Goal: Task Accomplishment & Management: Use online tool/utility

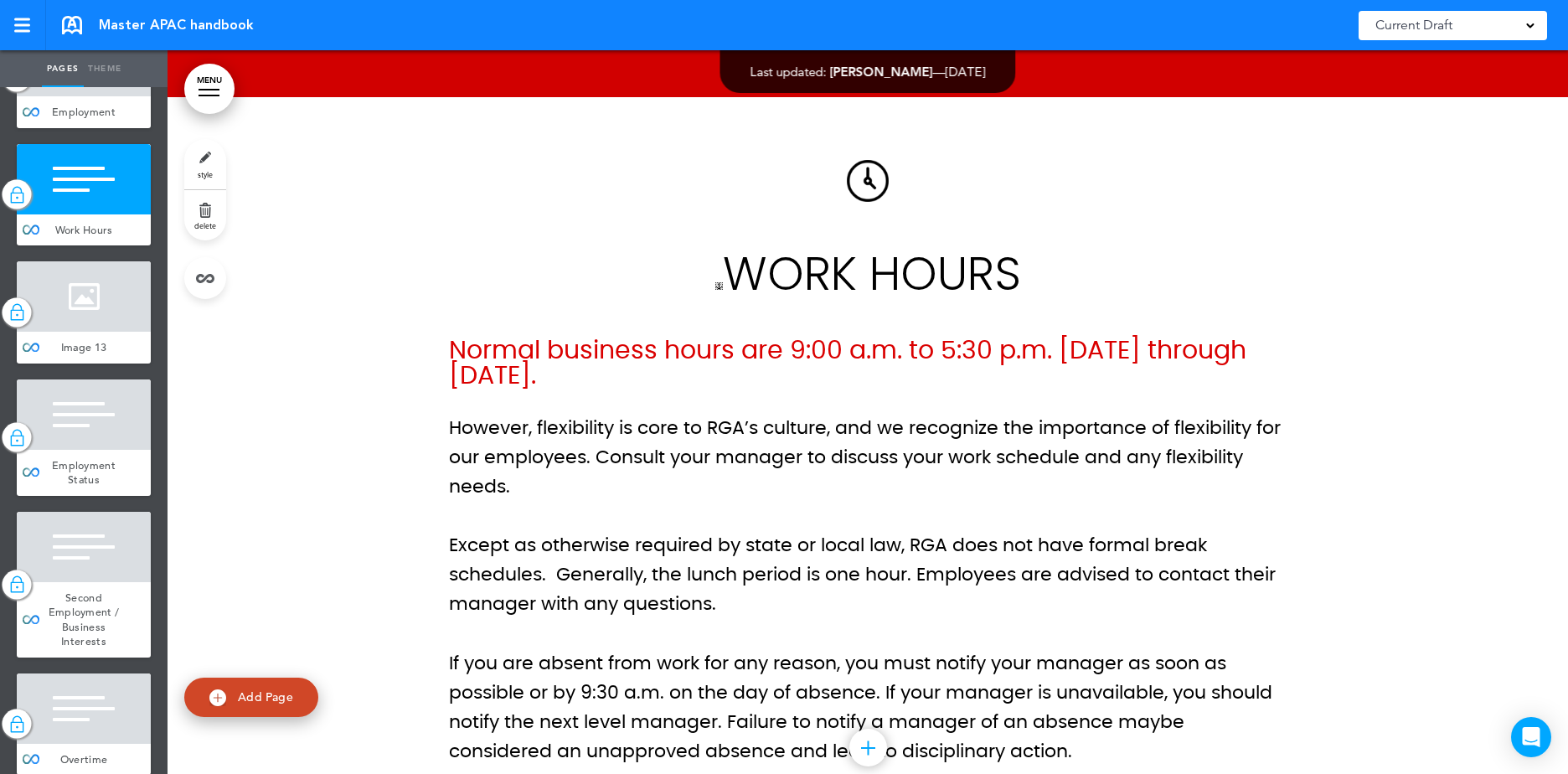
scroll to position [59594, 0]
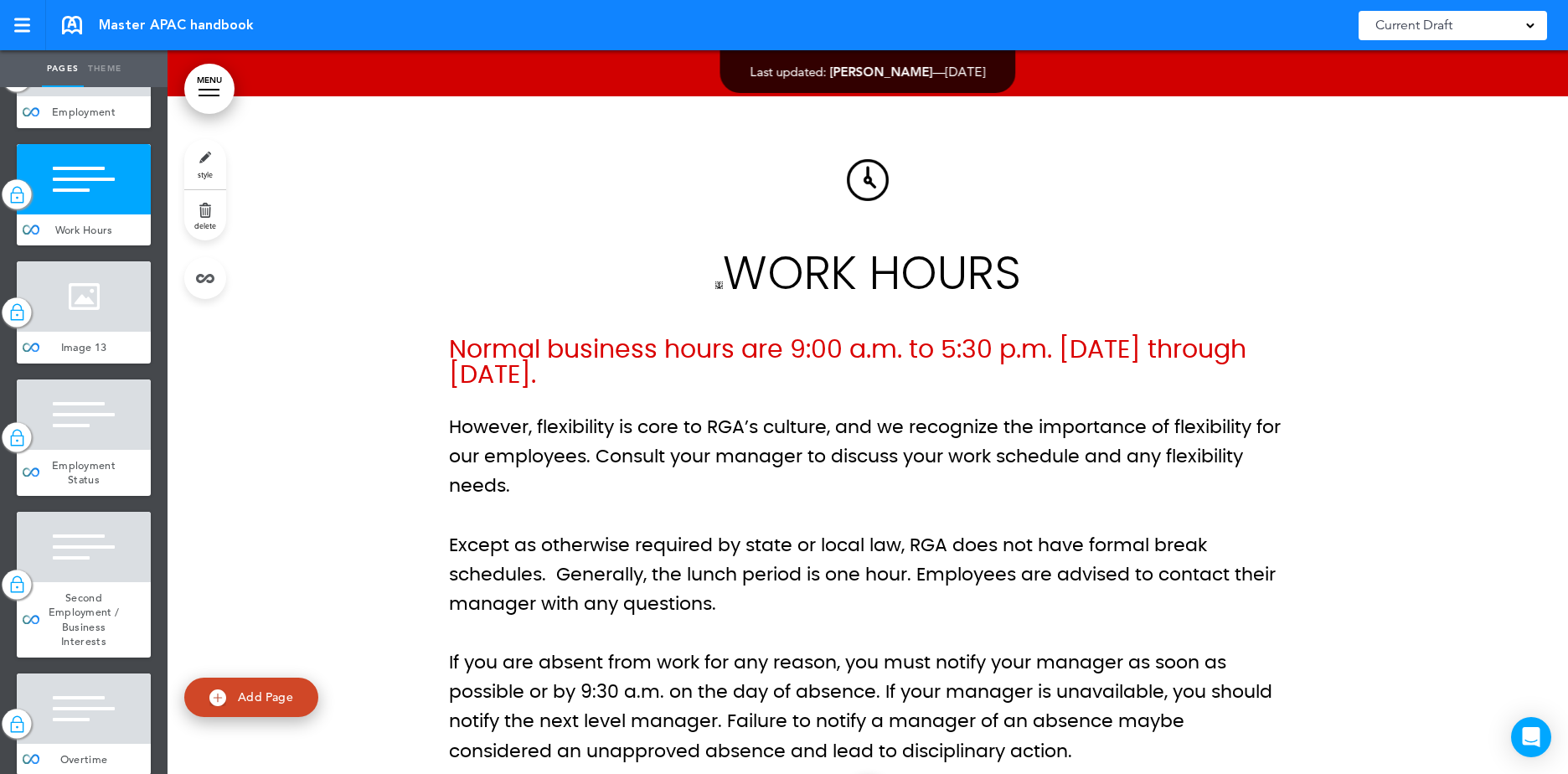
click at [955, 413] on p "However, flexibility is core to RGA’s culture, and we recognize the importance …" at bounding box center [868, 457] width 838 height 89
click at [930, 413] on p "However, flexibility is core to RGA’s culture, and we recognize the importance …" at bounding box center [868, 457] width 838 height 89
click at [829, 418] on span "However, flexibility is core to RGA’s culture, and we recognize the importance …" at bounding box center [865, 457] width 832 height 77
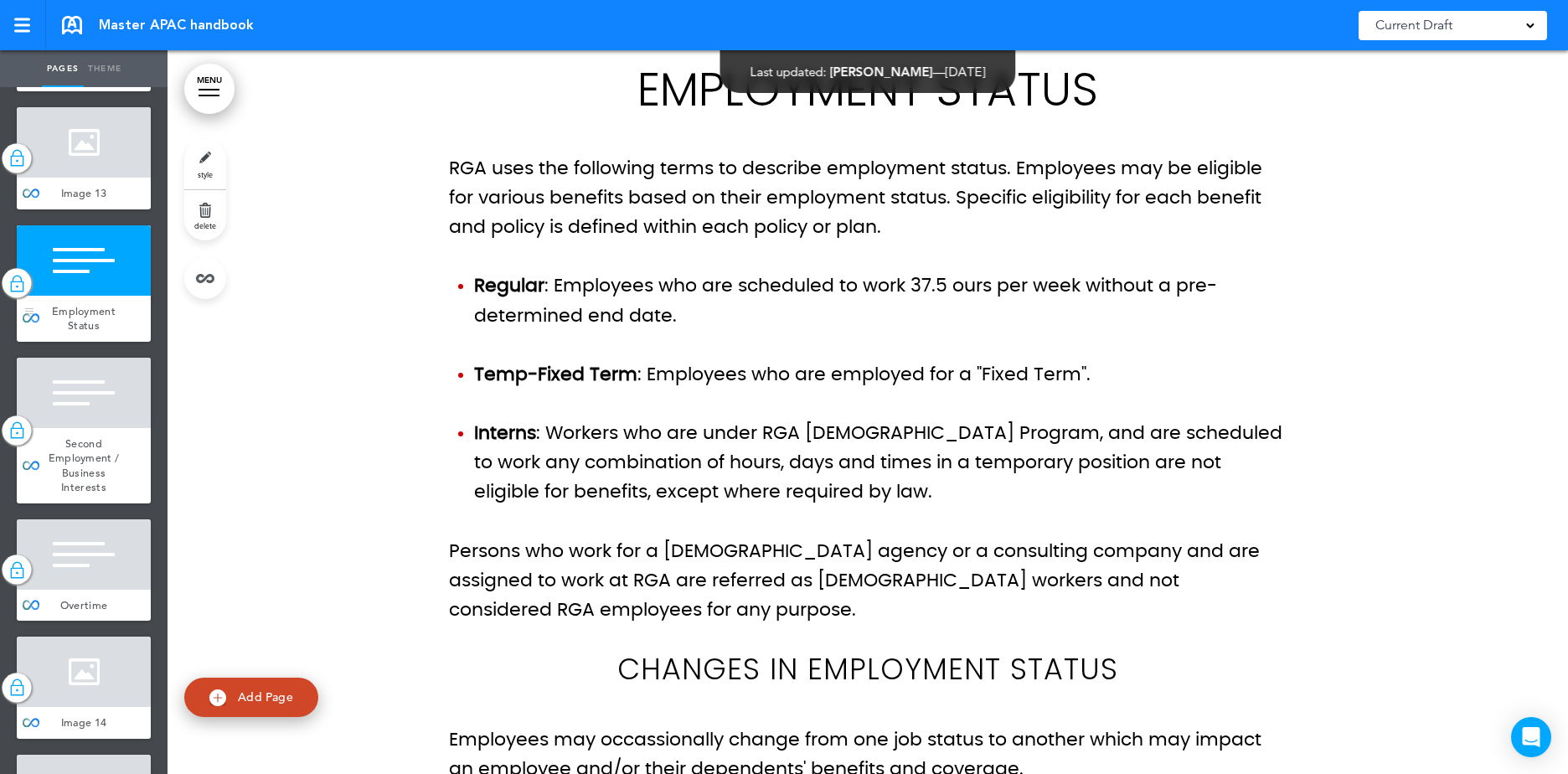
scroll to position [9018, 0]
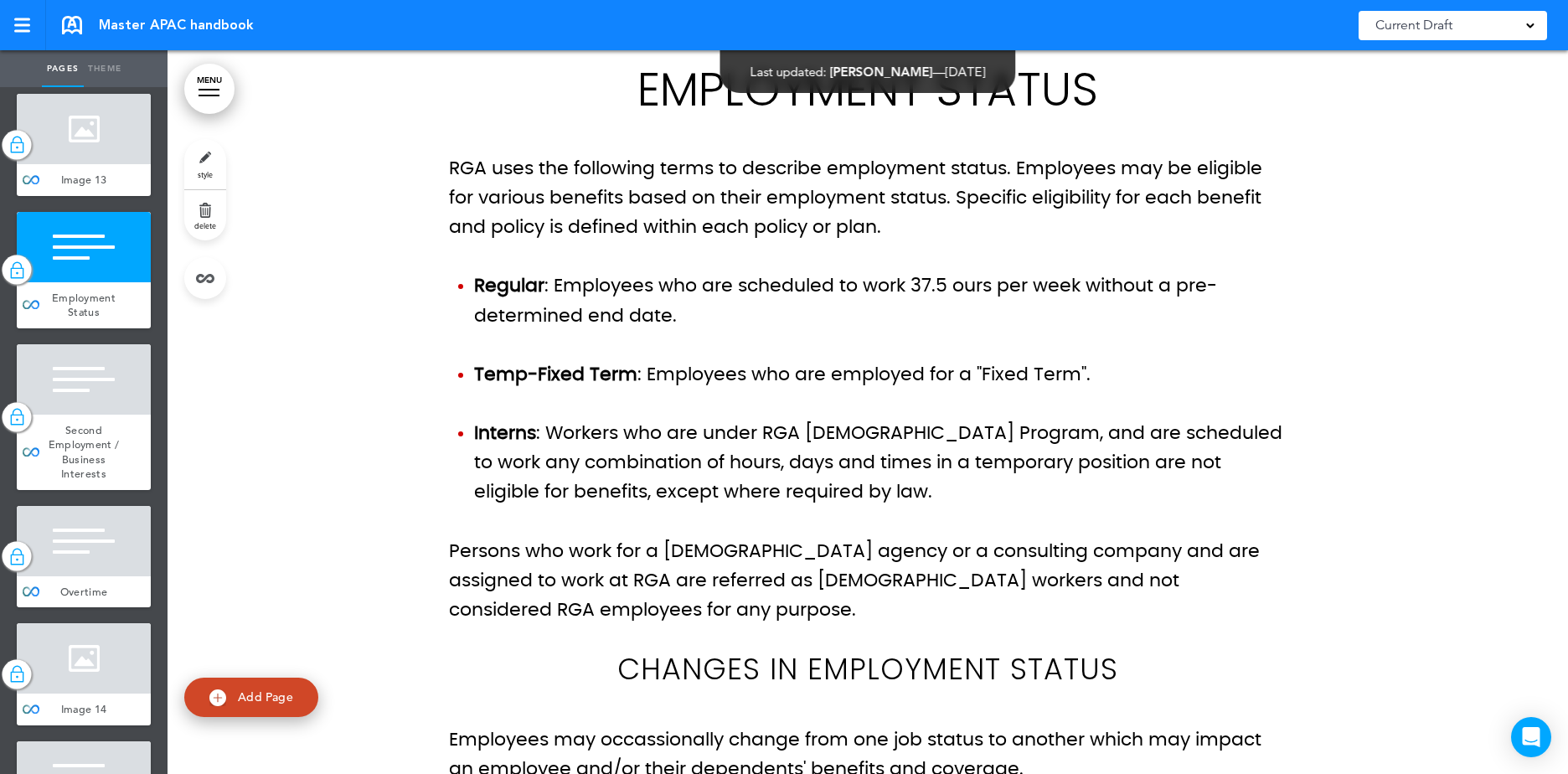
click at [217, 174] on link "style" at bounding box center [204, 164] width 41 height 50
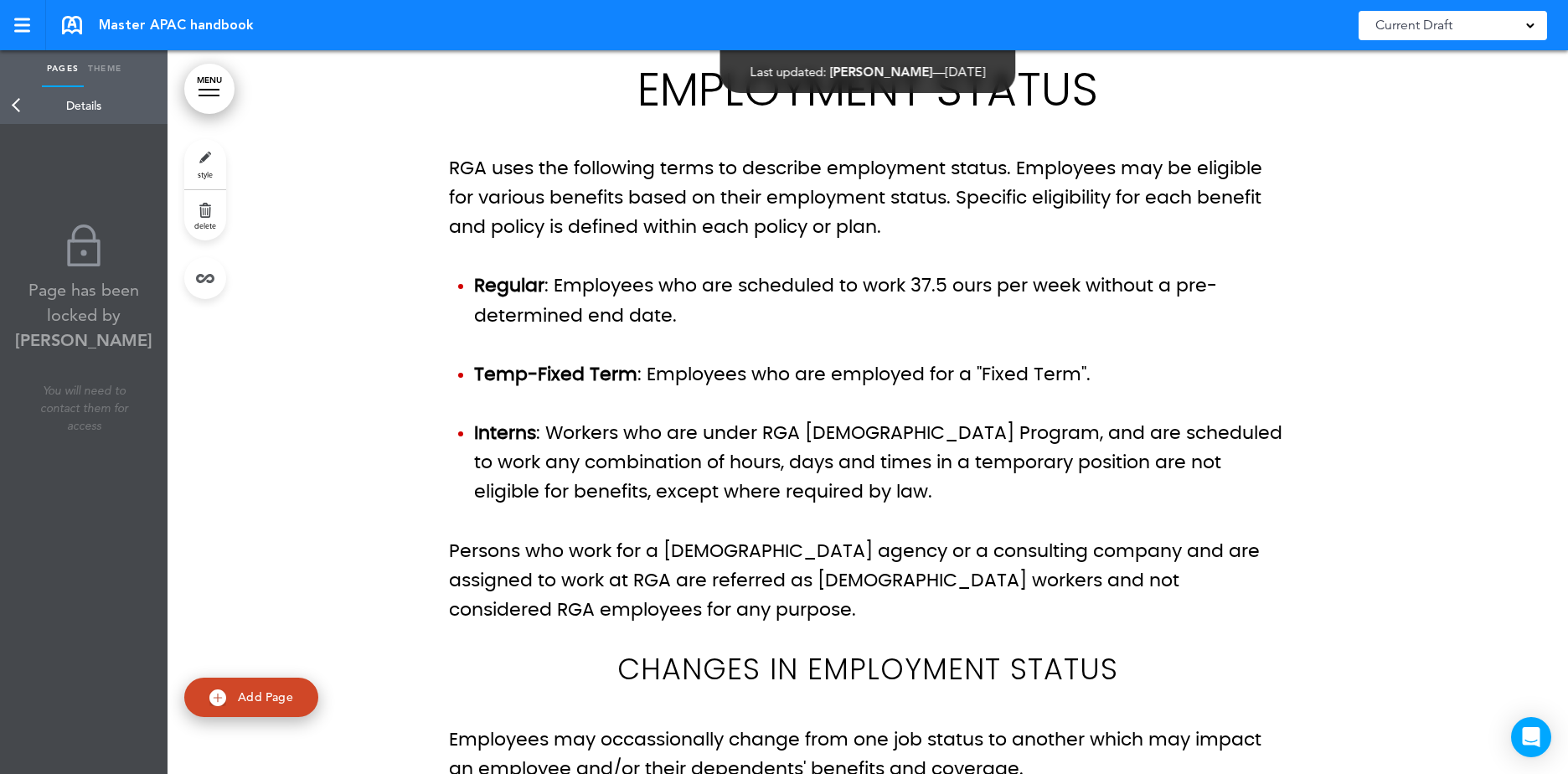
click at [15, 105] on link "Back" at bounding box center [16, 105] width 34 height 37
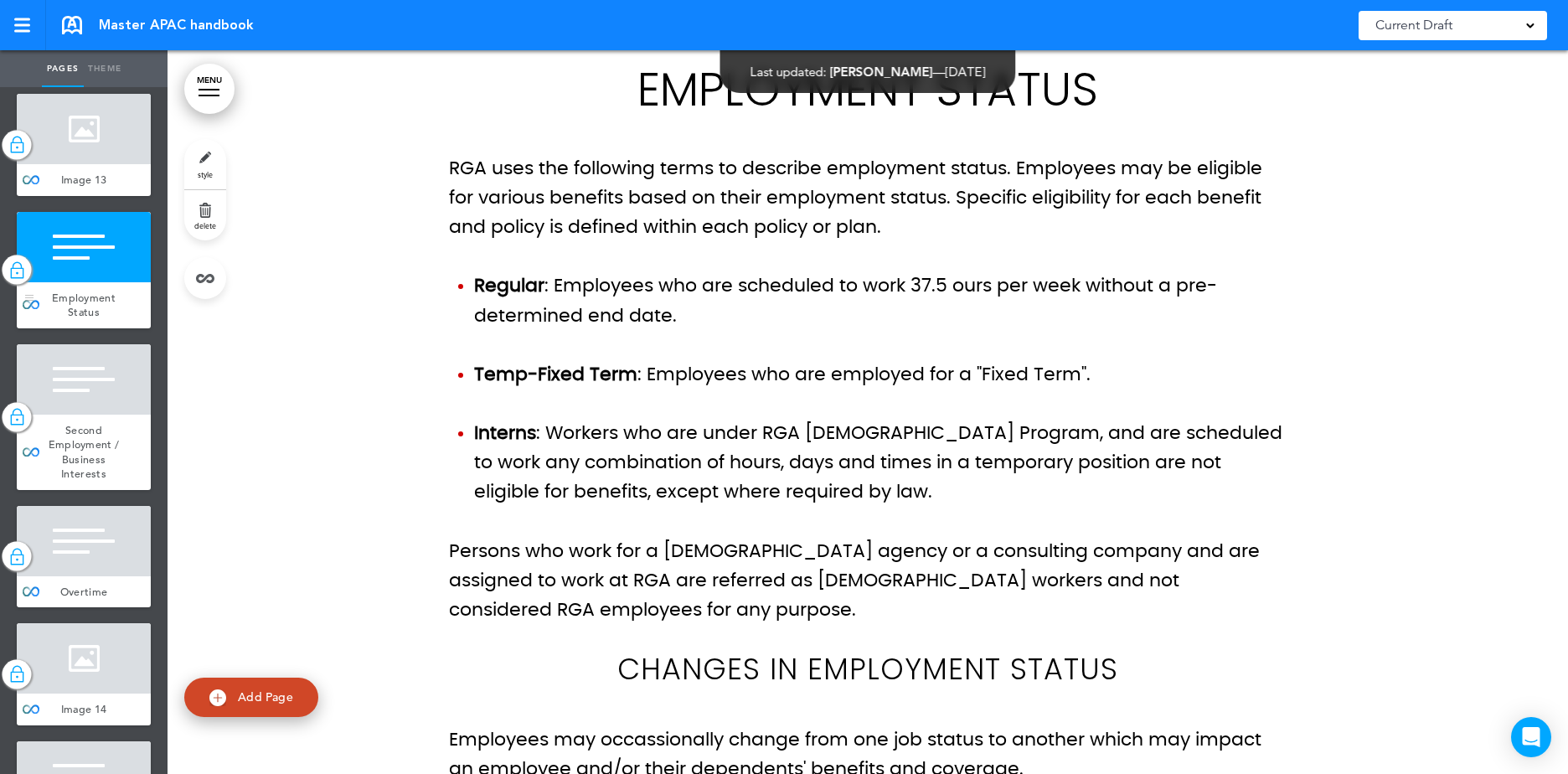
click at [21, 280] on img at bounding box center [16, 269] width 16 height 22
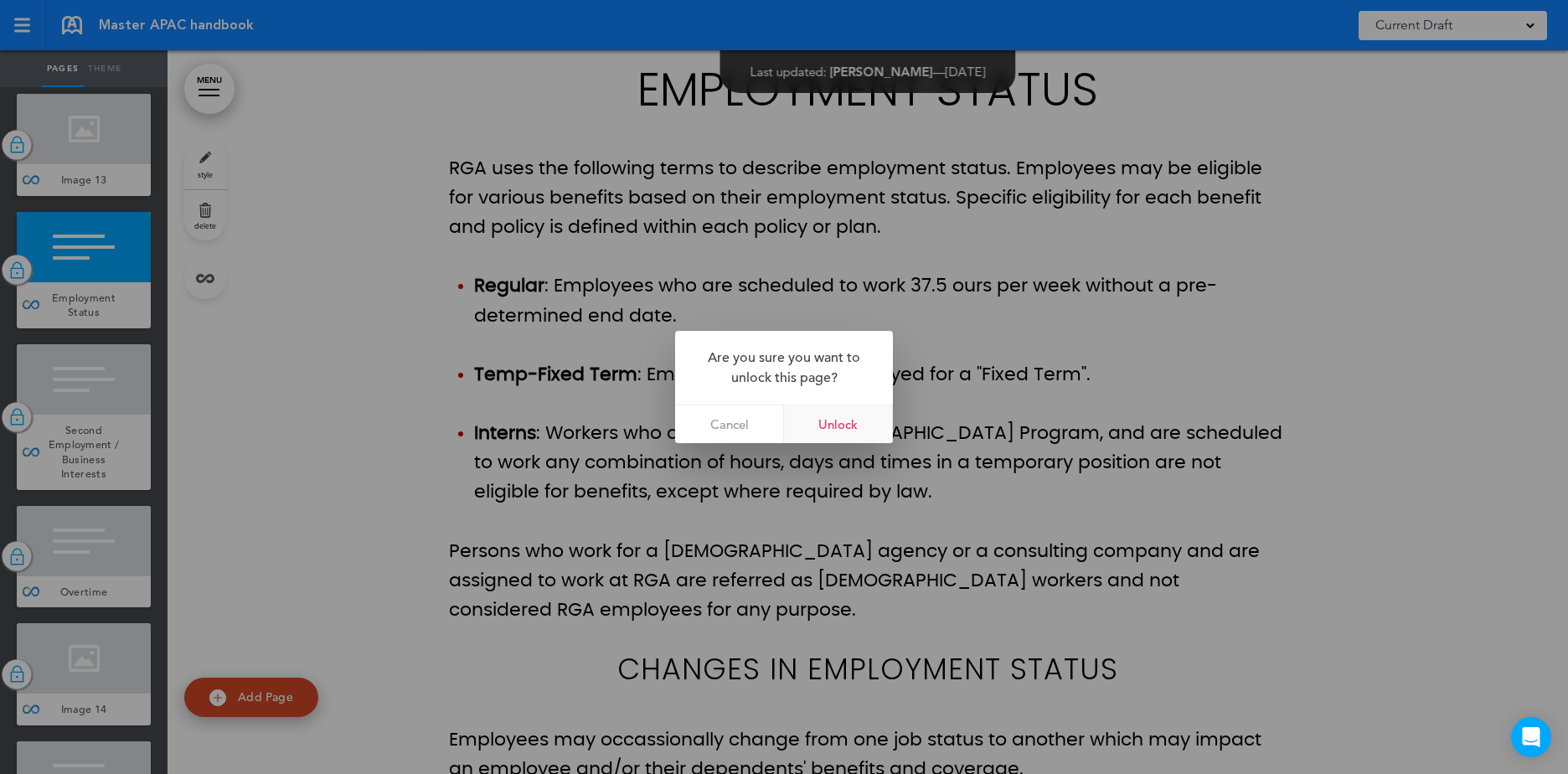
click at [846, 428] on link "Unlock" at bounding box center [838, 423] width 109 height 38
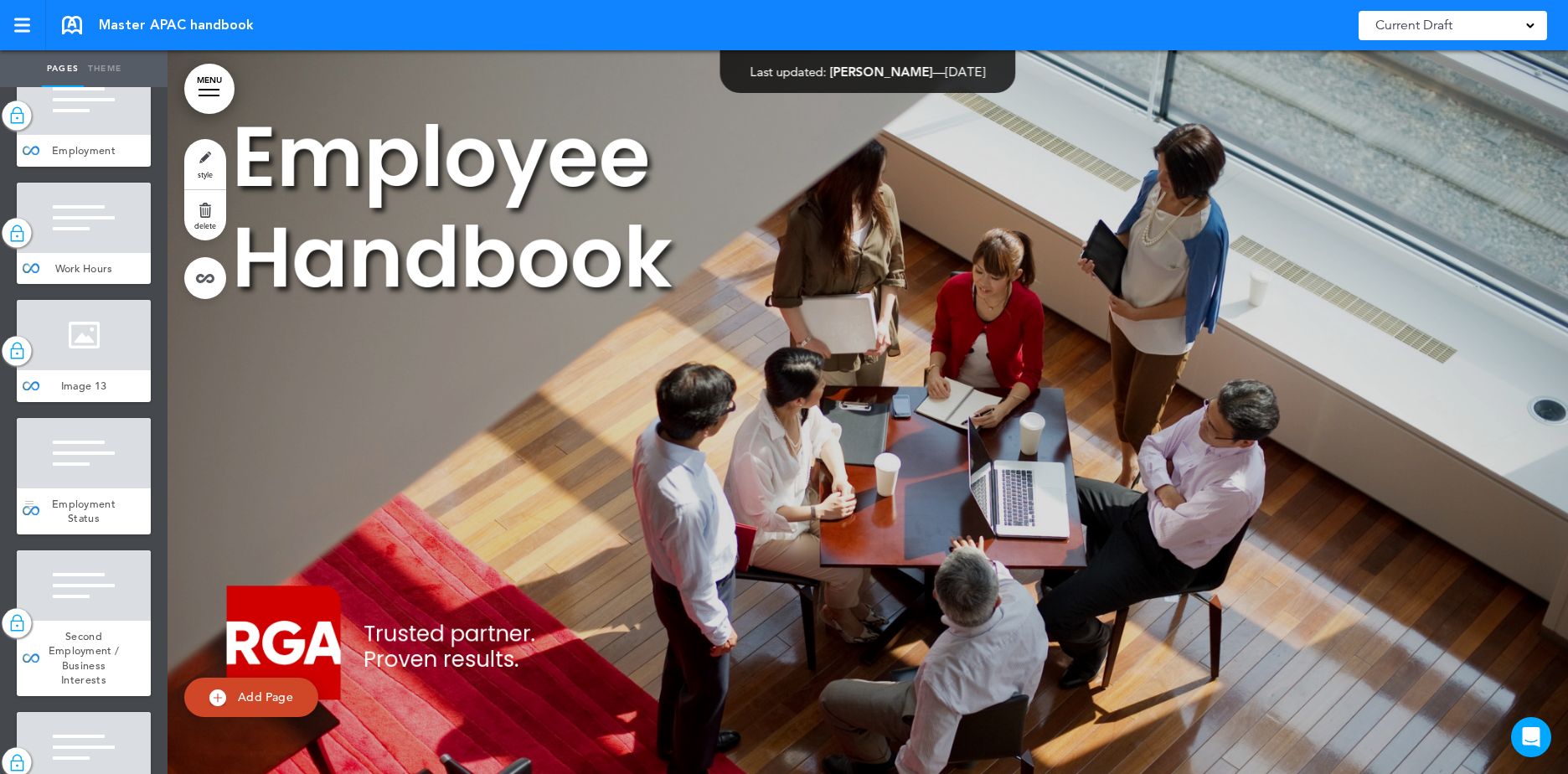
scroll to position [8890, 0]
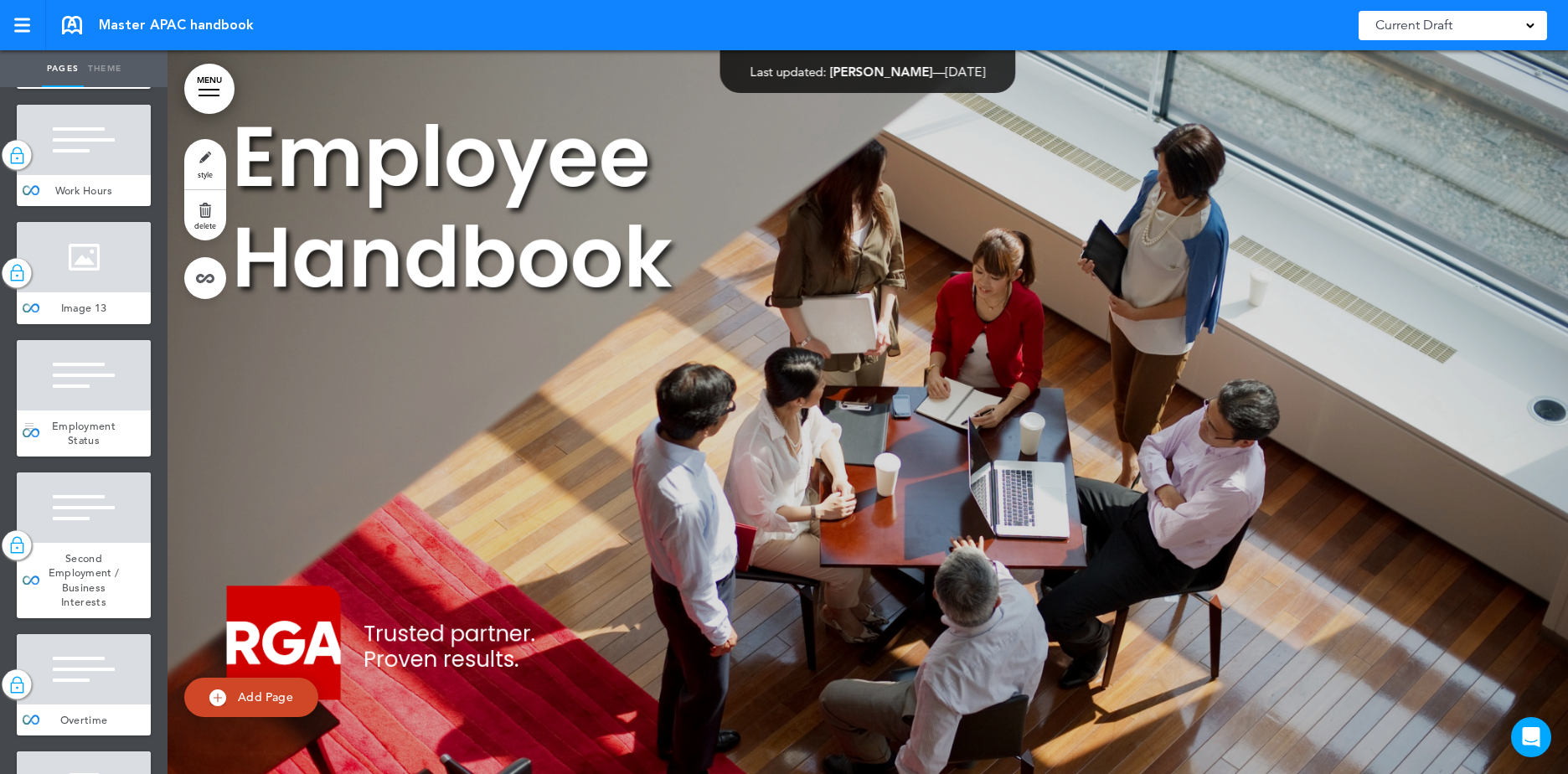
click at [91, 411] on div at bounding box center [83, 375] width 134 height 70
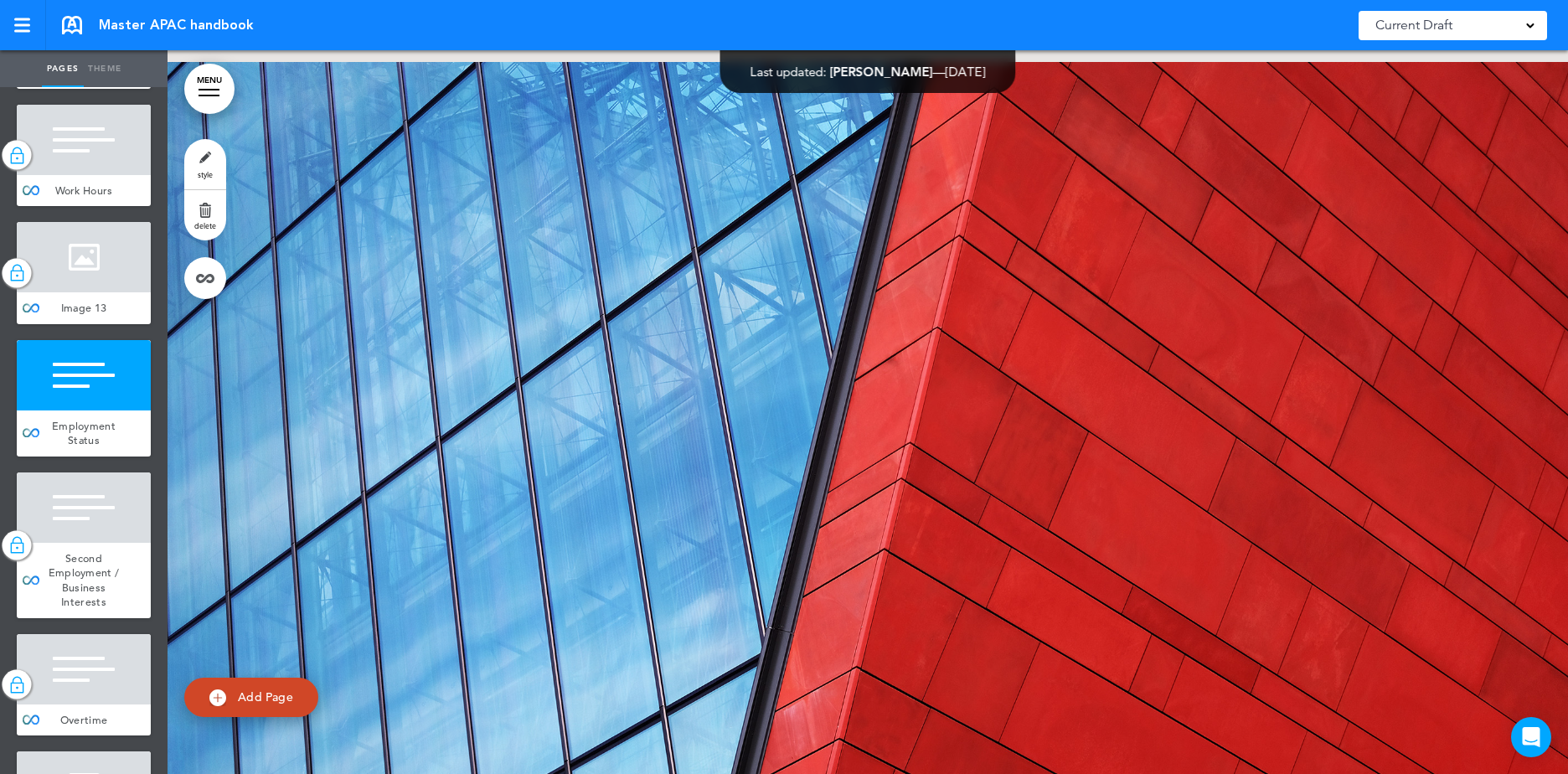
scroll to position [61108, 0]
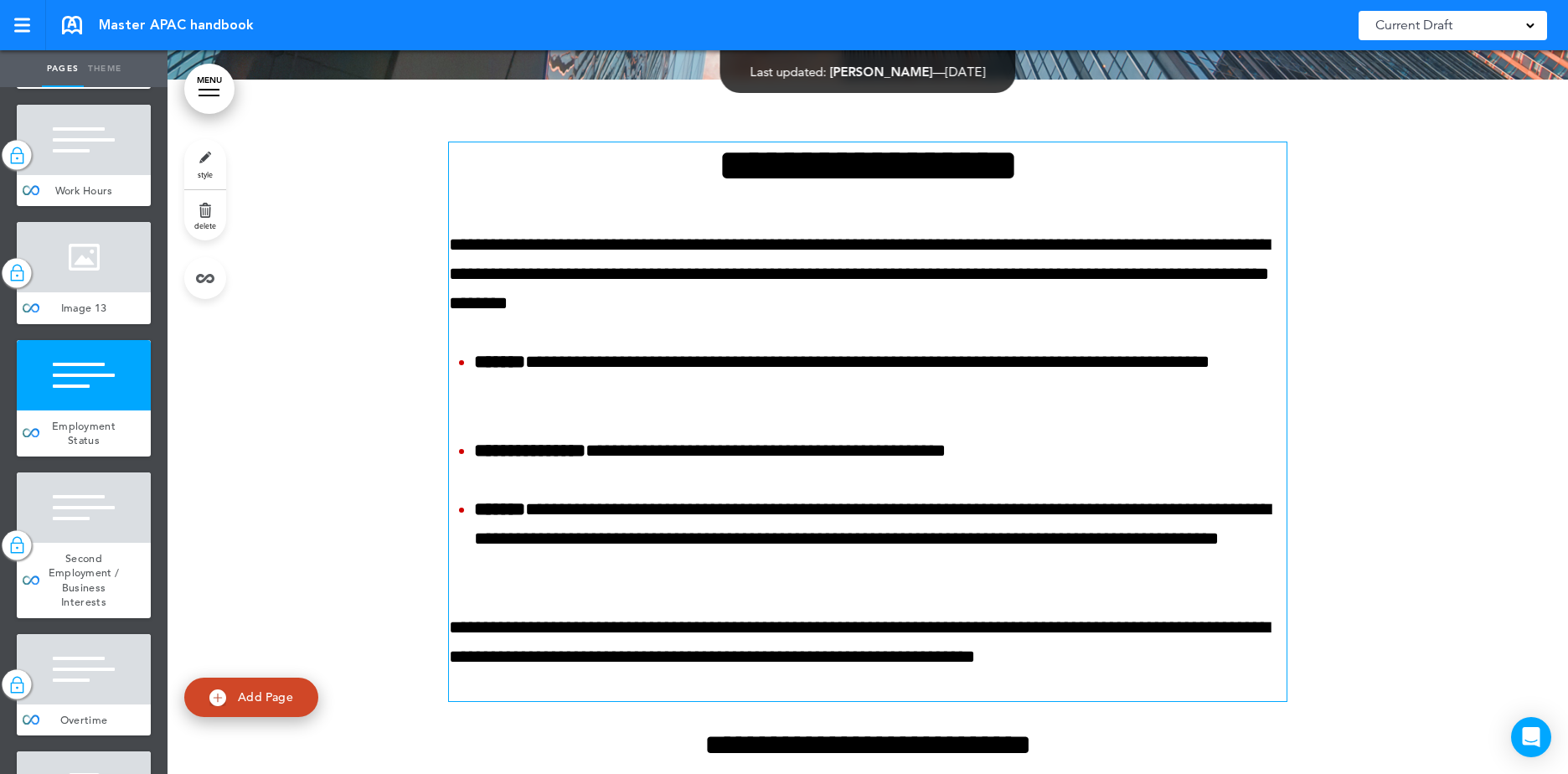
click at [953, 348] on li "**********" at bounding box center [880, 377] width 813 height 59
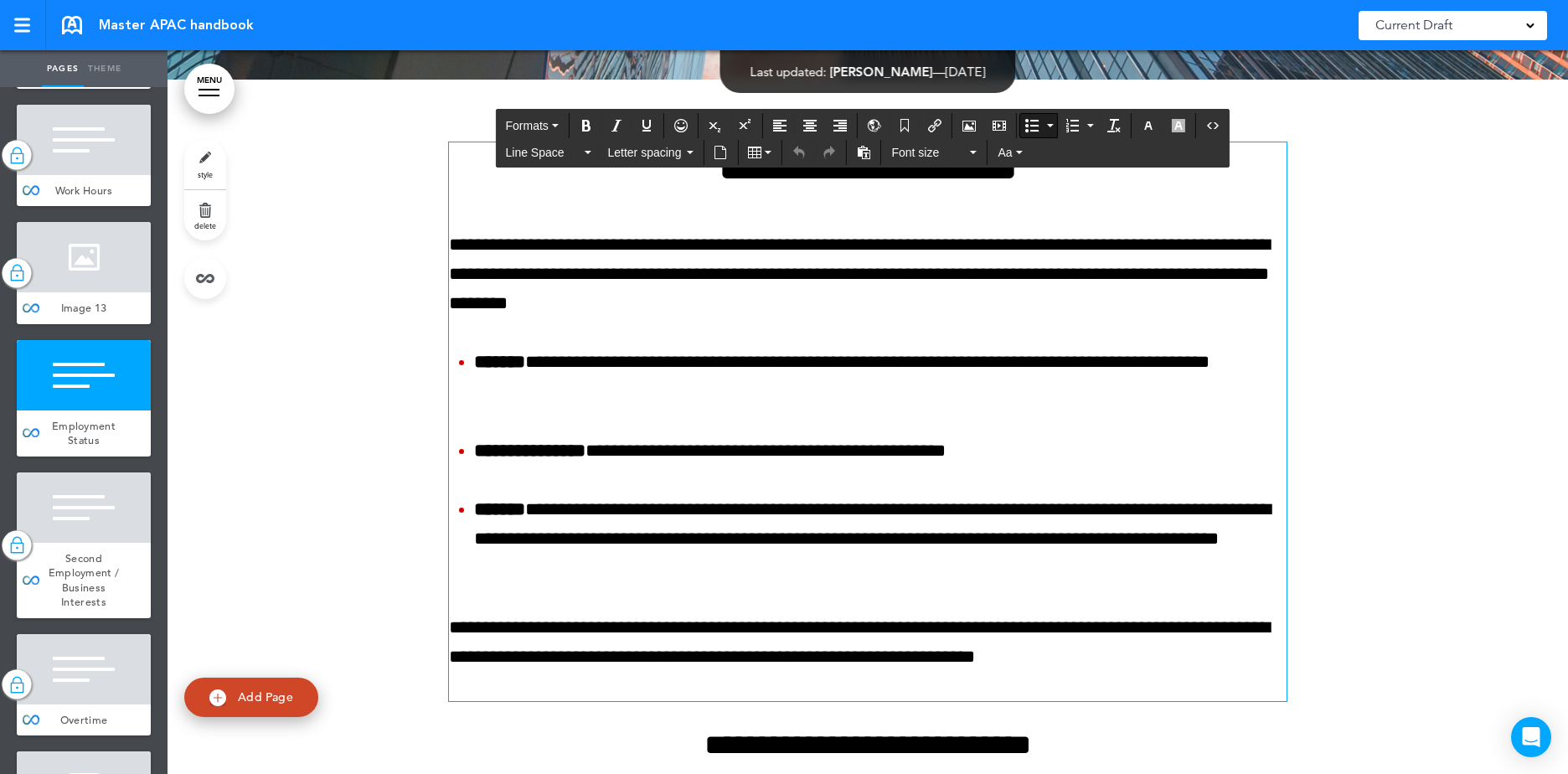
click at [950, 348] on li "**********" at bounding box center [880, 377] width 813 height 59
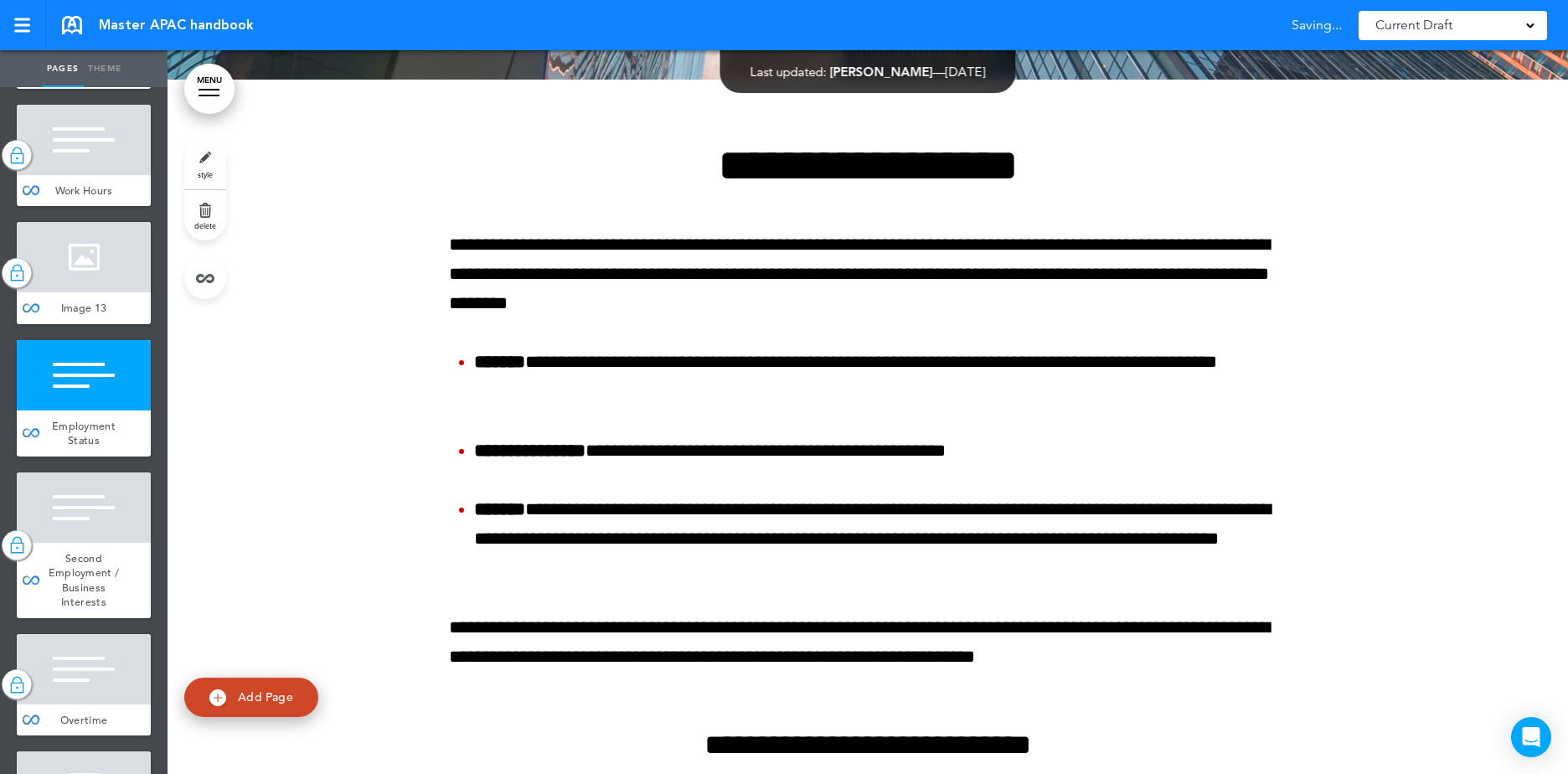
click at [1413, 227] on div at bounding box center [868, 581] width 1401 height 1003
click at [35, 456] on div at bounding box center [29, 398] width 25 height 117
click at [215, 284] on link at bounding box center [204, 278] width 41 height 41
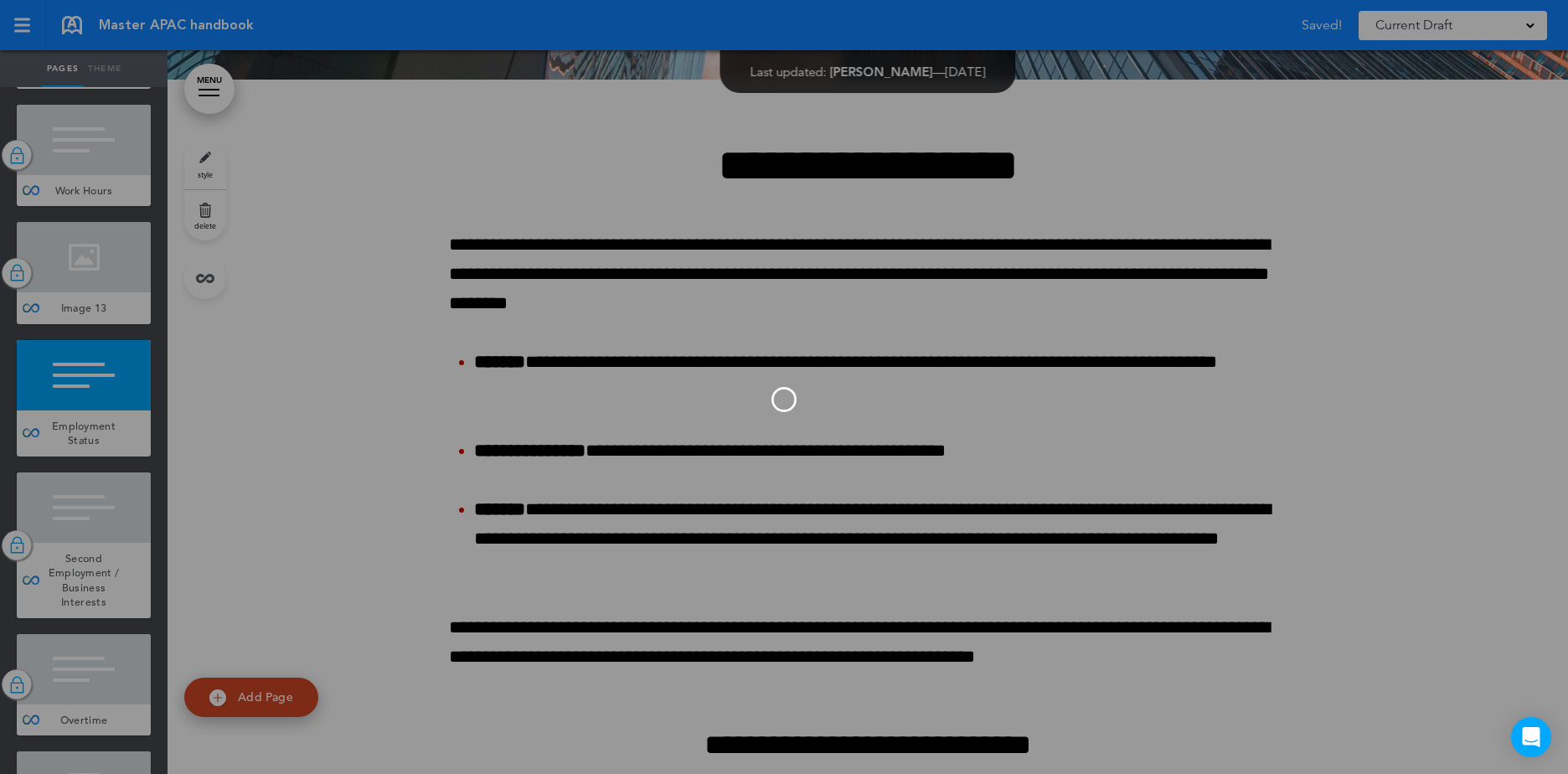
type input "**********"
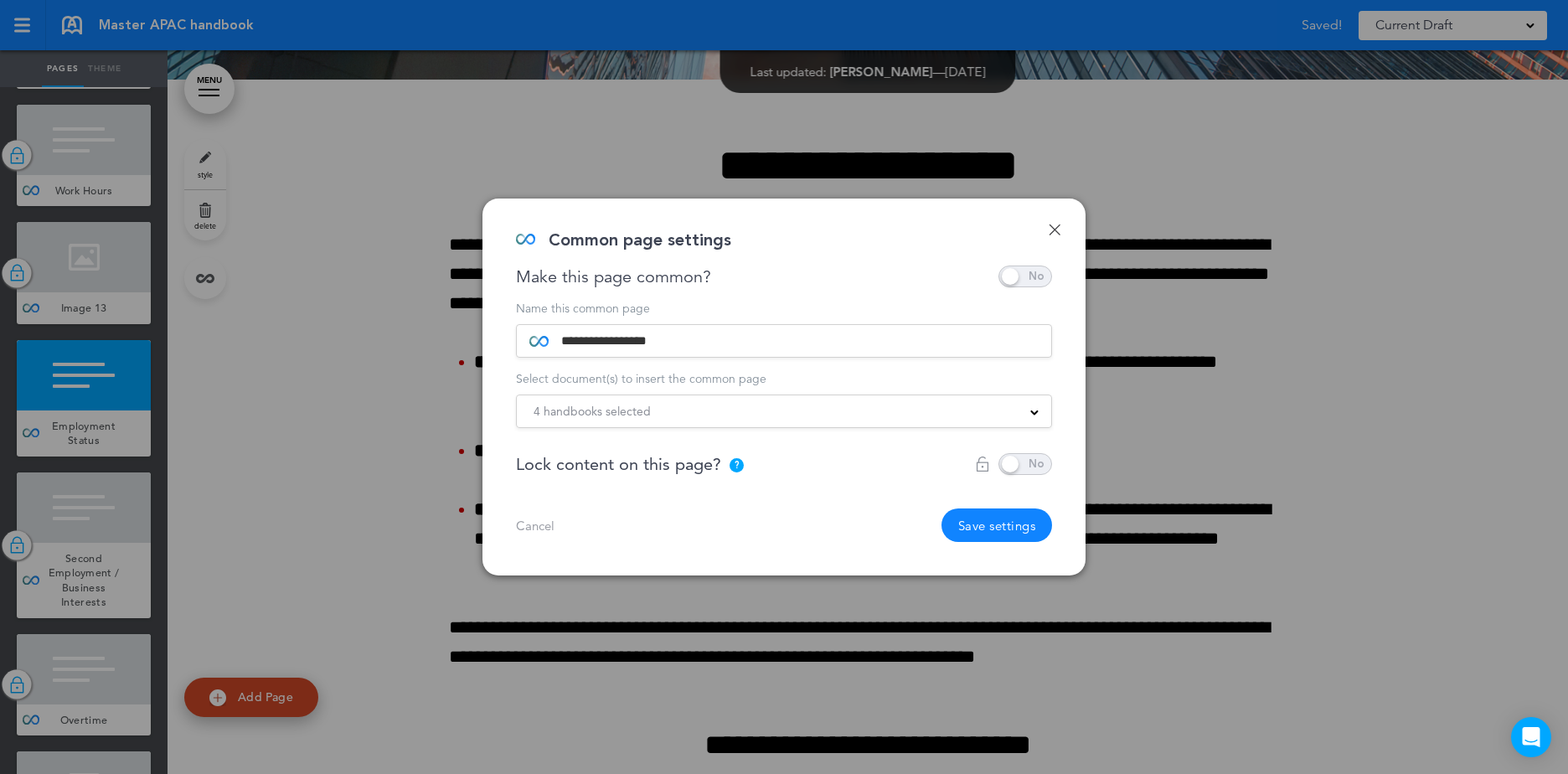
click at [673, 372] on form "**********" at bounding box center [784, 365] width 536 height 125
click at [661, 412] on div "4 handbooks selected" at bounding box center [784, 411] width 534 height 18
click at [823, 532] on div "Cancel Save settings" at bounding box center [784, 524] width 536 height 34
click at [1031, 465] on span at bounding box center [1026, 464] width 54 height 22
click at [1018, 513] on button "Save settings" at bounding box center [998, 524] width 112 height 34
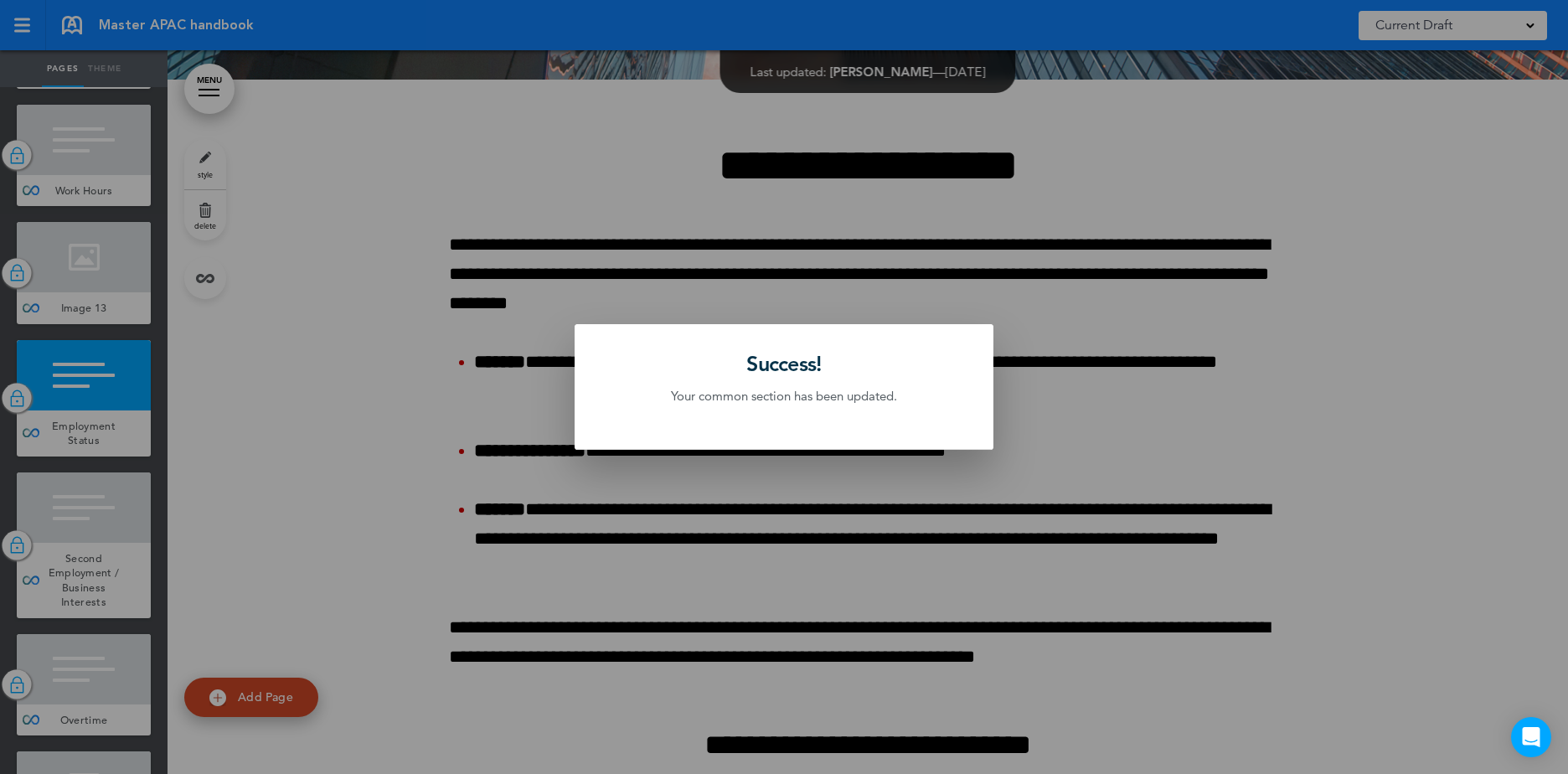
click at [1018, 313] on div at bounding box center [784, 387] width 1568 height 774
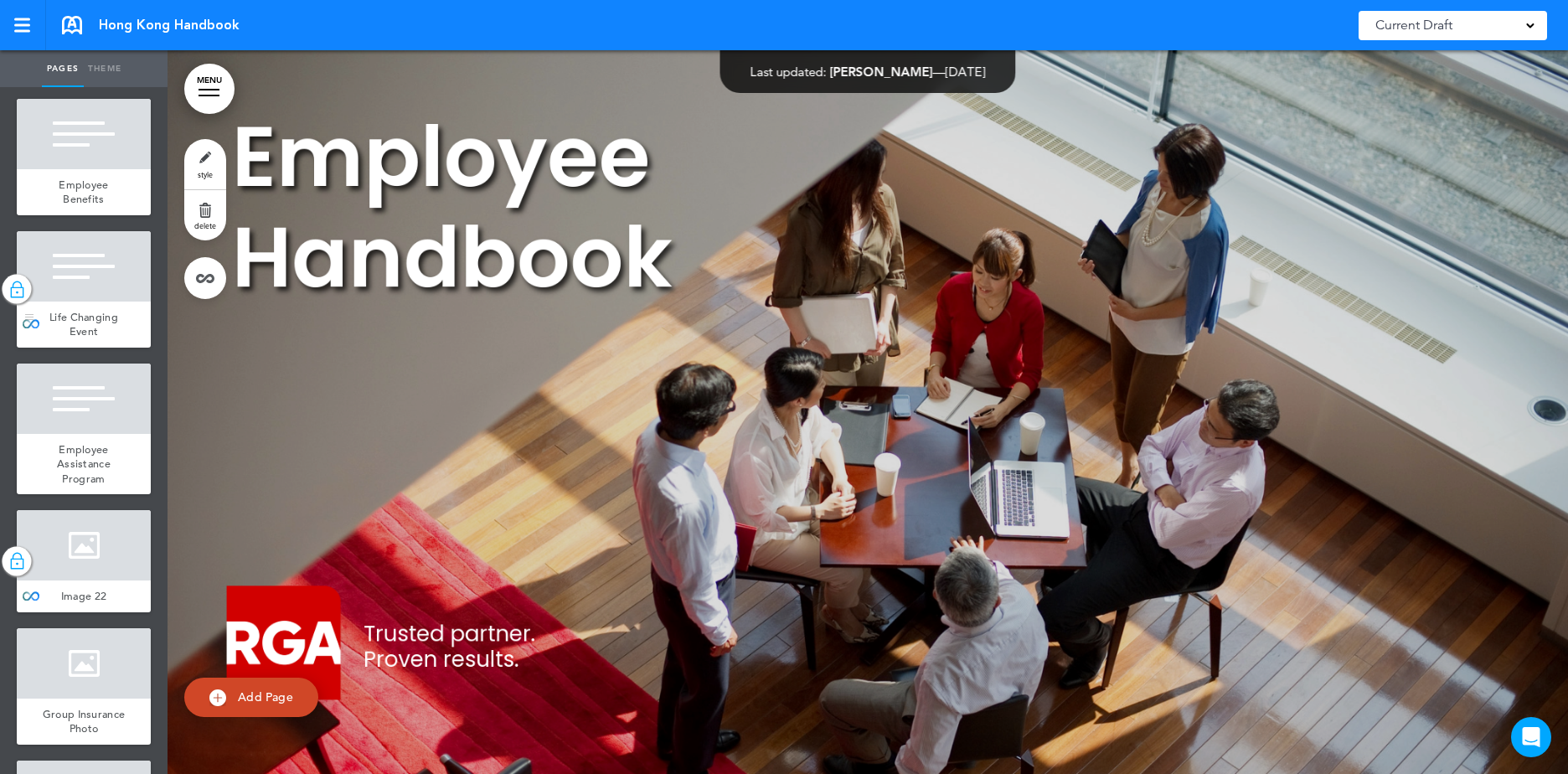
click at [93, 348] on div "Life Changing Event" at bounding box center [83, 325] width 134 height 46
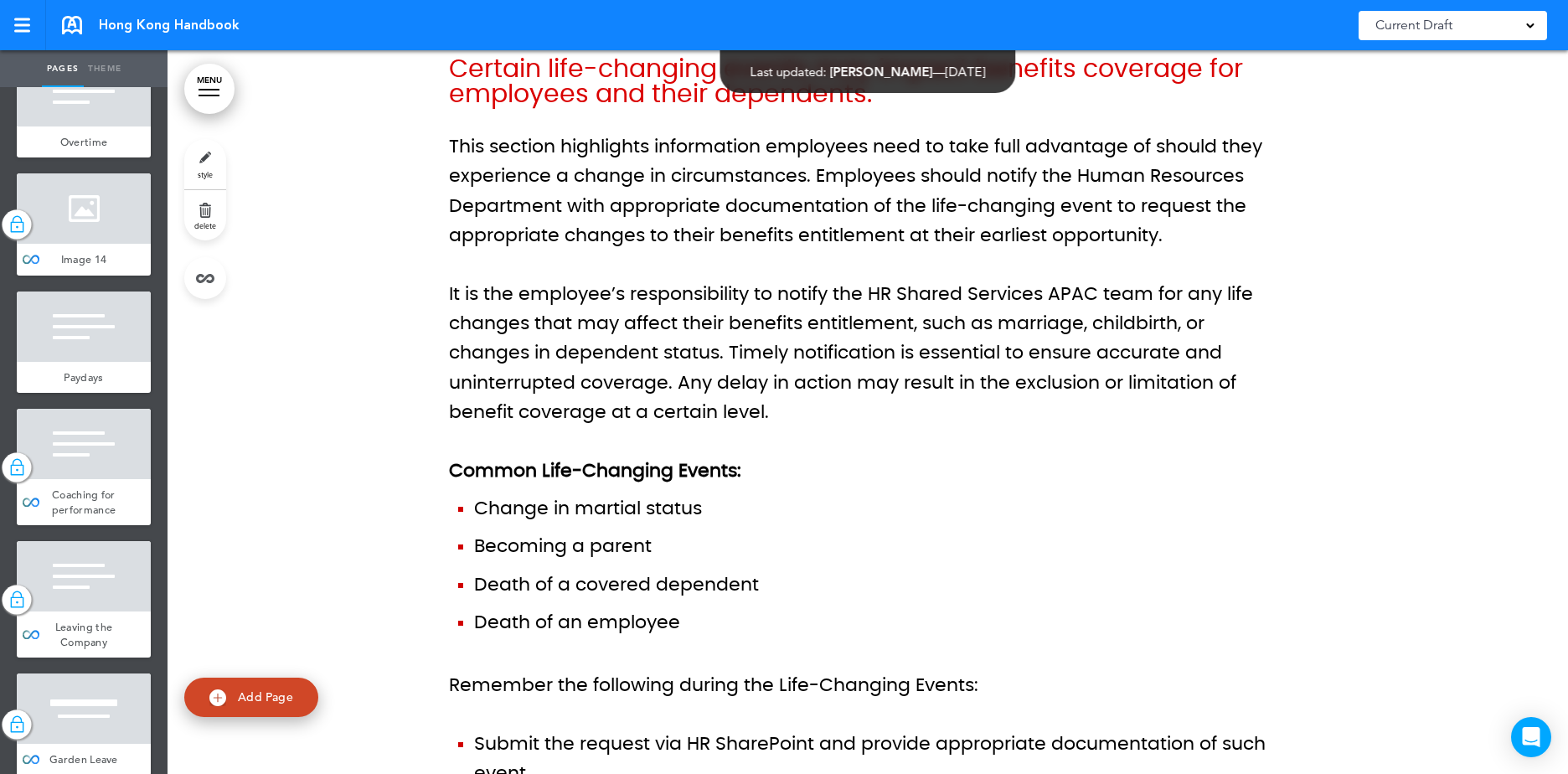
scroll to position [9672, 0]
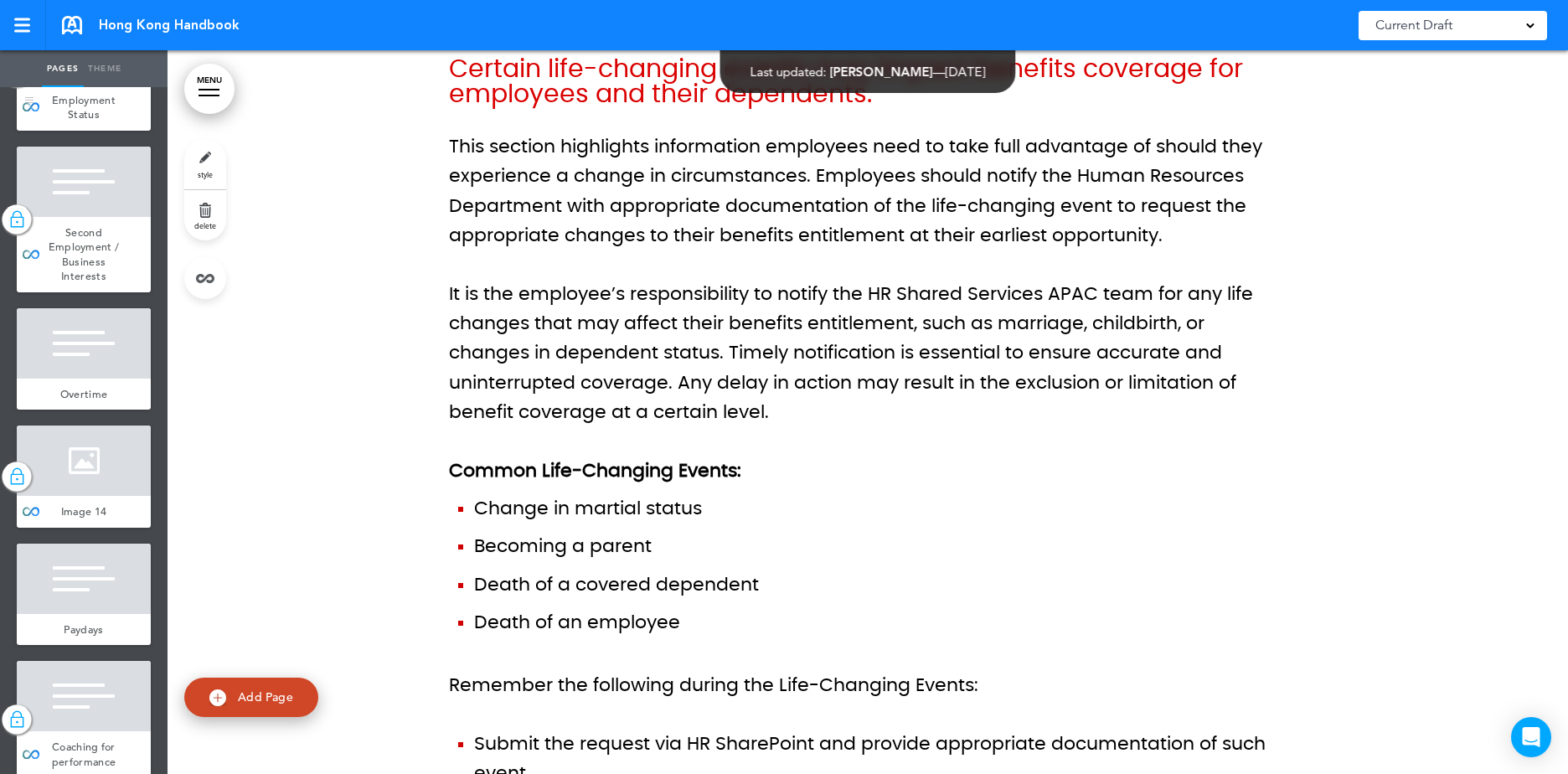
click at [98, 85] on div at bounding box center [83, 49] width 134 height 70
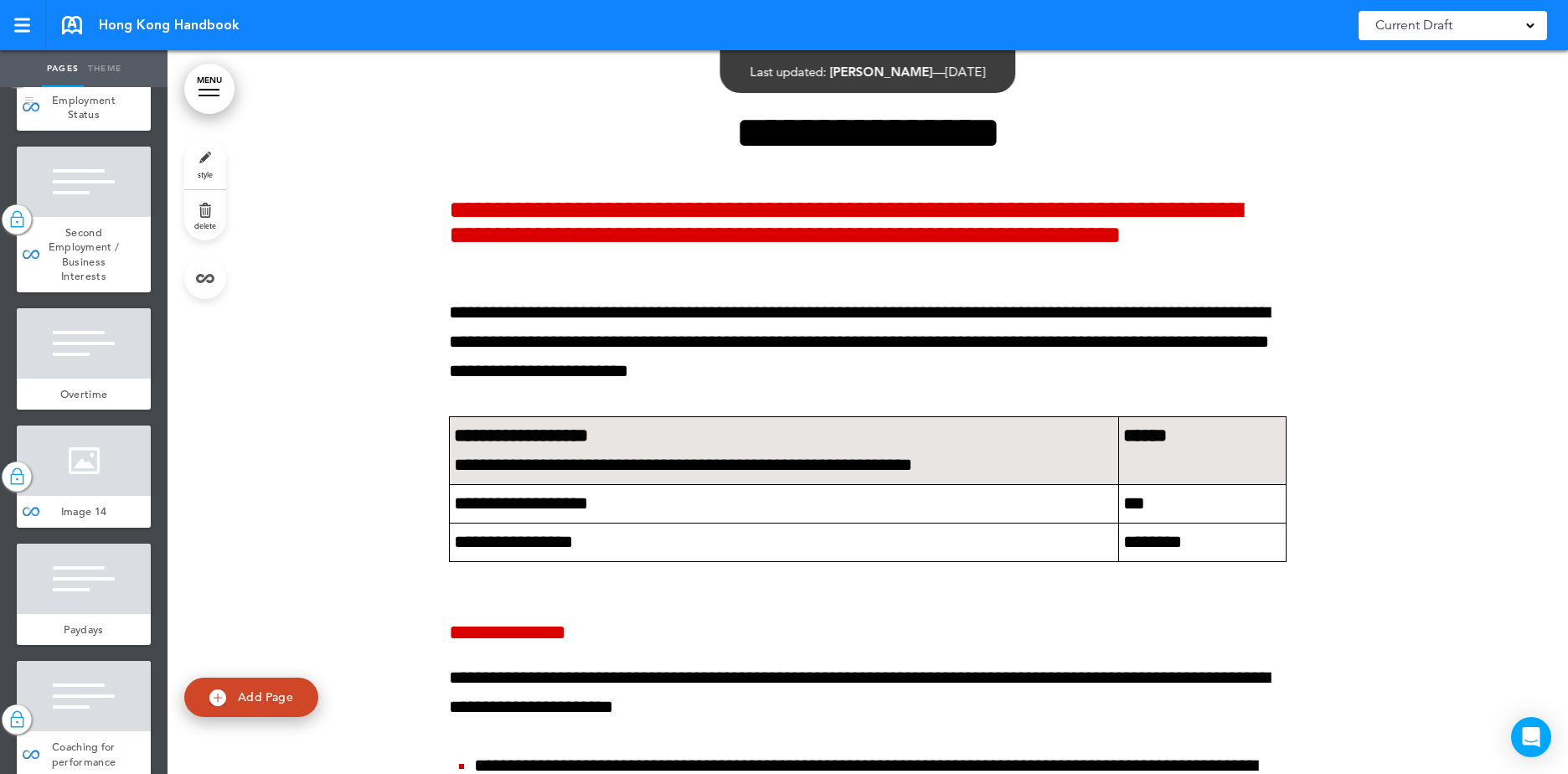
scroll to position [64892, 0]
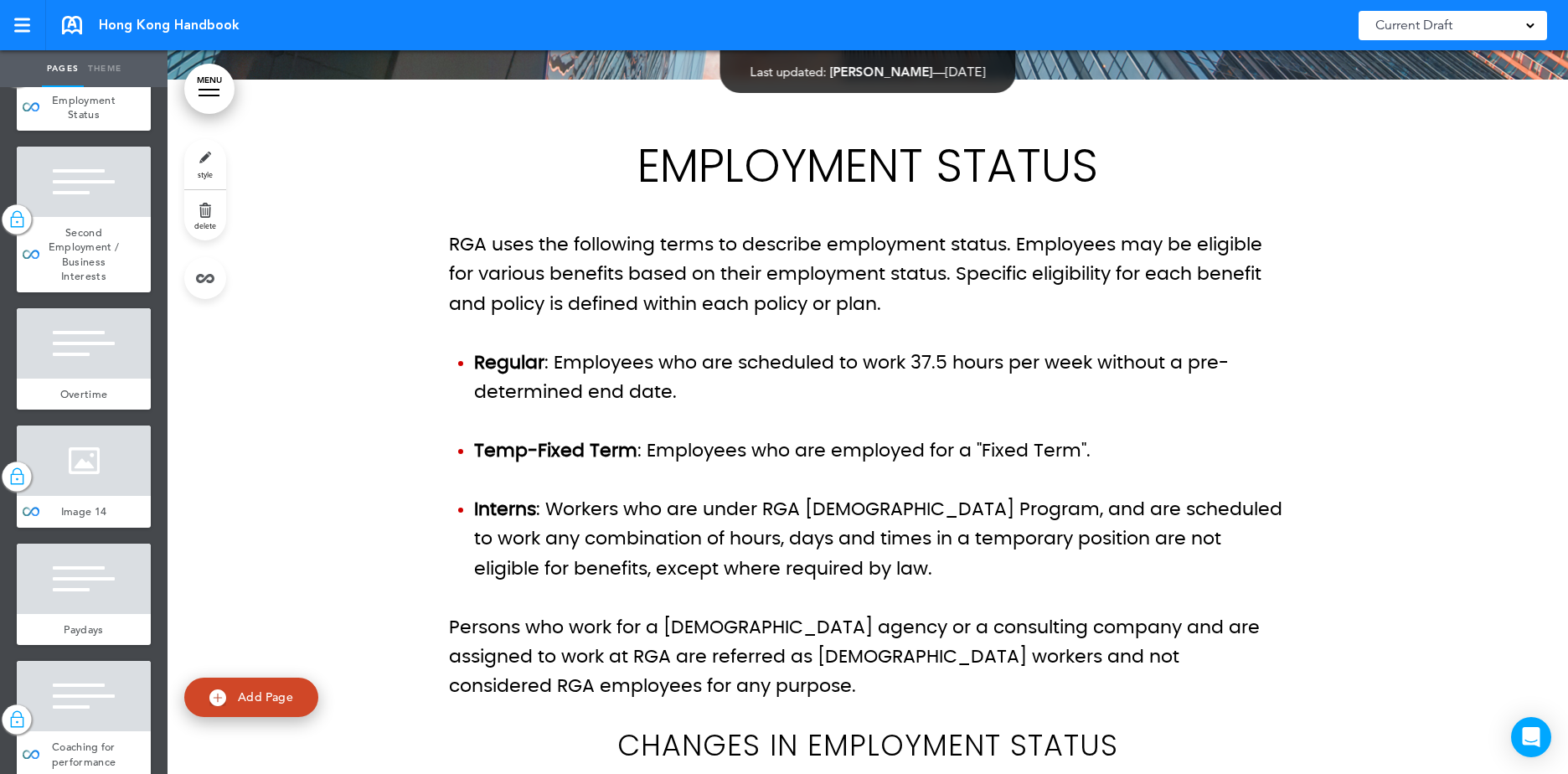
click at [1441, 40] on div "Current Draft CURRENT DRAFT" at bounding box center [1452, 25] width 188 height 42
click at [1435, 38] on div "Current Draft" at bounding box center [1452, 25] width 188 height 29
click at [27, 25] on div at bounding box center [22, 25] width 16 height 3
